Goal: Complete application form

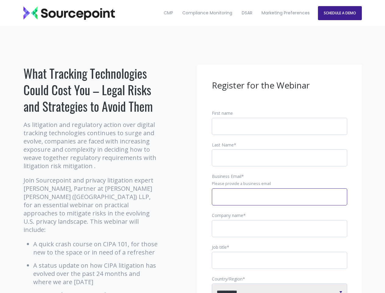
click at [280, 202] on input "Business Email *" at bounding box center [279, 196] width 135 height 17
